Goal: Browse casually

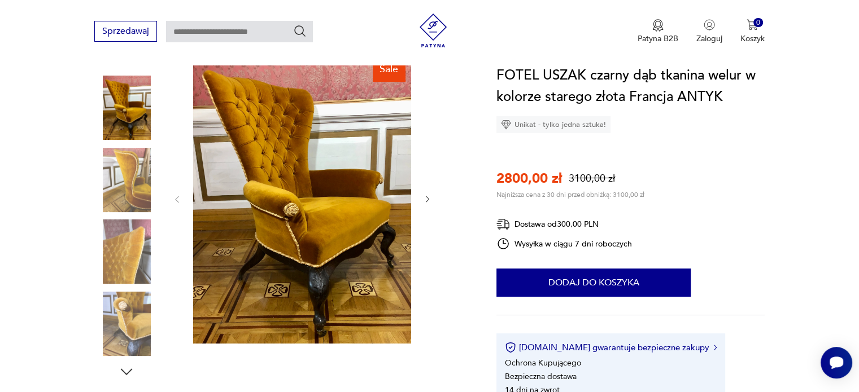
scroll to position [135, 0]
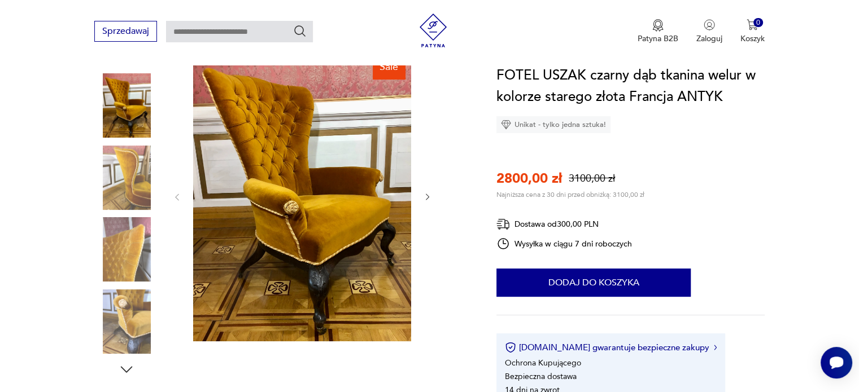
click at [427, 196] on icon "button" at bounding box center [428, 198] width 10 height 10
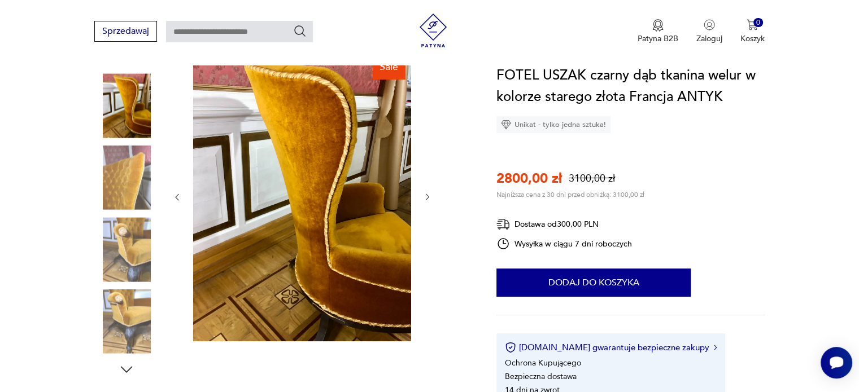
click at [427, 196] on icon "button" at bounding box center [428, 198] width 10 height 10
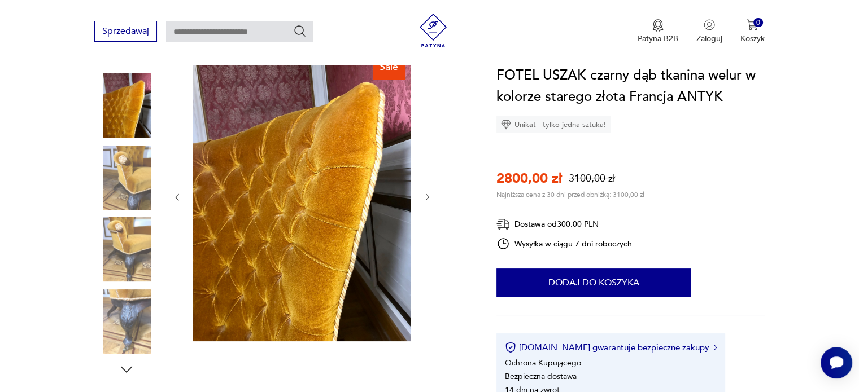
click at [427, 196] on icon "button" at bounding box center [428, 198] width 10 height 10
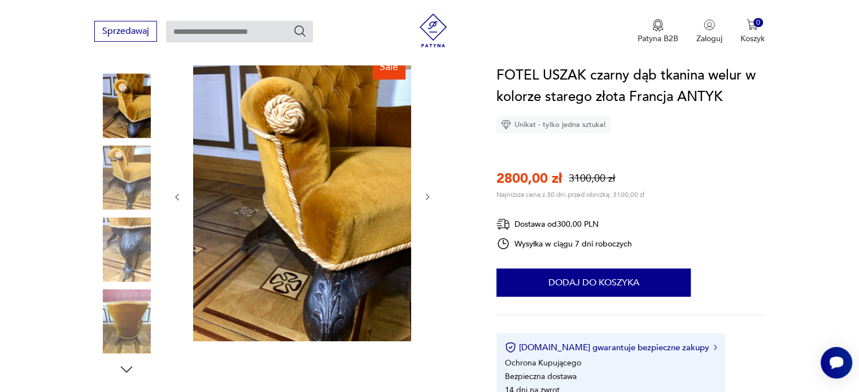
click at [427, 196] on icon "button" at bounding box center [428, 198] width 10 height 10
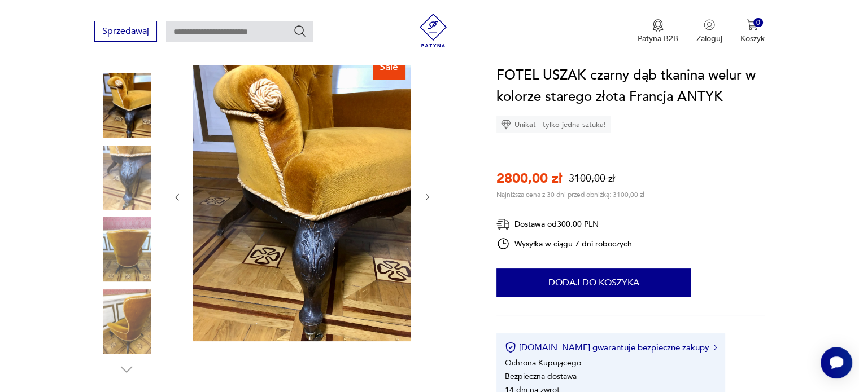
click at [427, 196] on icon "button" at bounding box center [428, 198] width 10 height 10
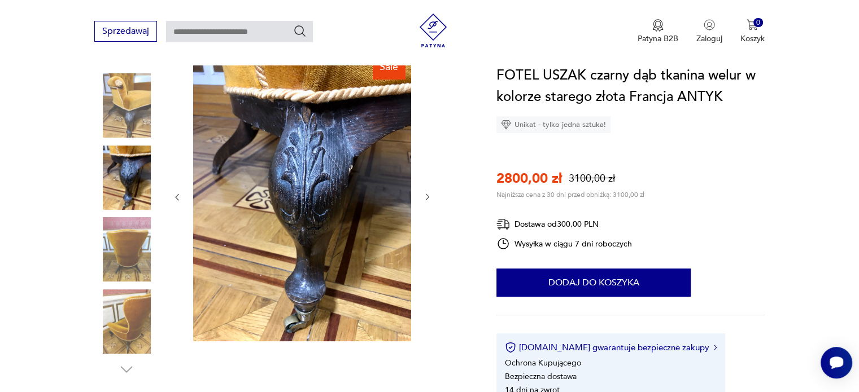
click at [427, 196] on icon "button" at bounding box center [428, 198] width 10 height 10
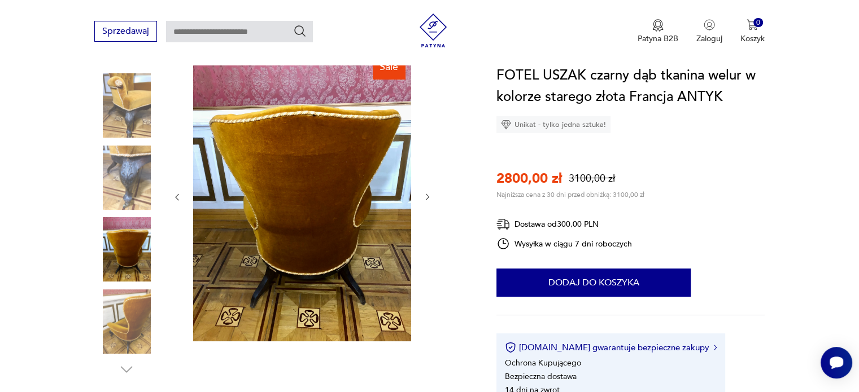
click at [163, 115] on div "Sale" at bounding box center [281, 214] width 375 height 327
